Goal: Task Accomplishment & Management: Use online tool/utility

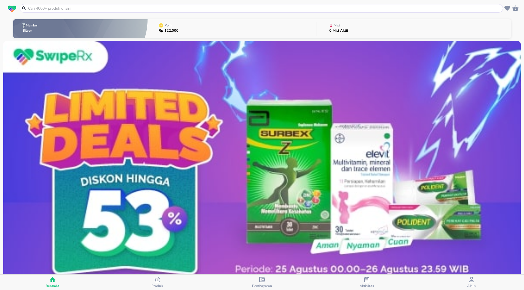
click at [342, 33] on div "0 Misi Aktif" at bounding box center [338, 32] width 19 height 7
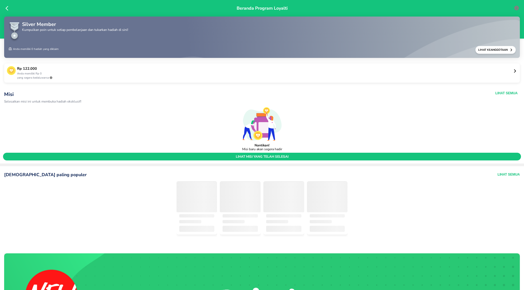
click at [63, 100] on p "Selesaikan misi ini untuk membuka hadiah eksklusif!" at bounding box center [196, 102] width 384 height 4
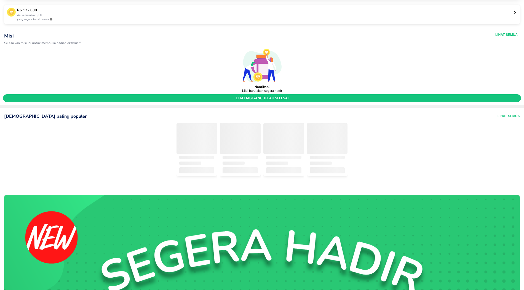
scroll to position [59, 0]
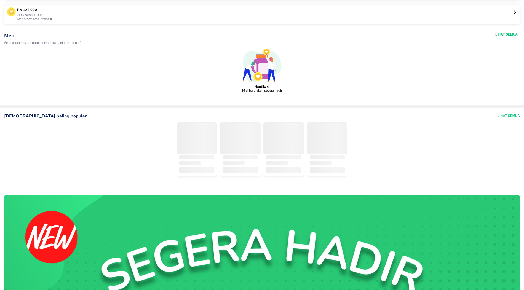
click at [291, 99] on span "lihat misi yang telah selesai" at bounding box center [261, 98] width 513 height 4
